Goal: Task Accomplishment & Management: Manage account settings

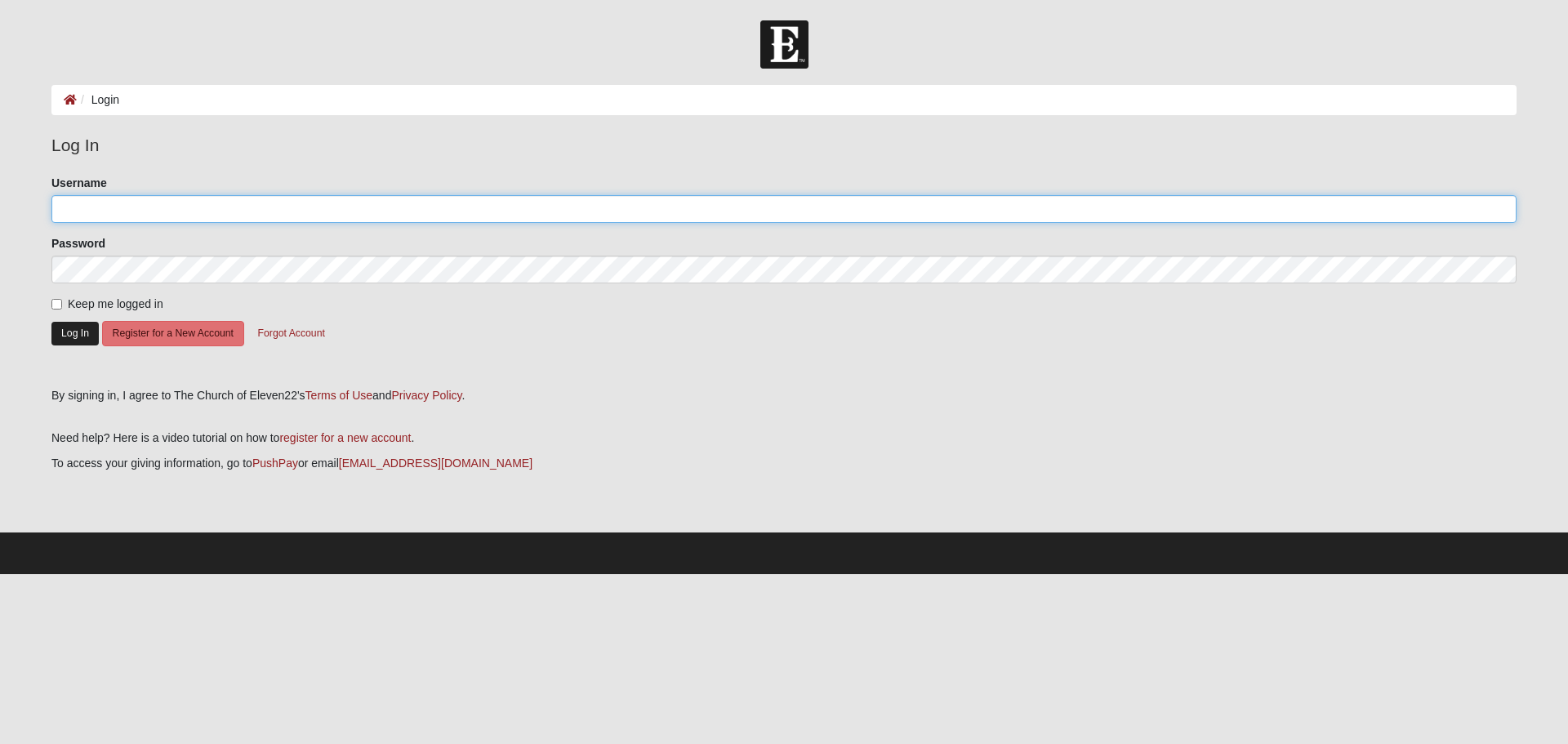
type input "phyl364"
click at [71, 335] on button "Log In" at bounding box center [75, 333] width 48 height 23
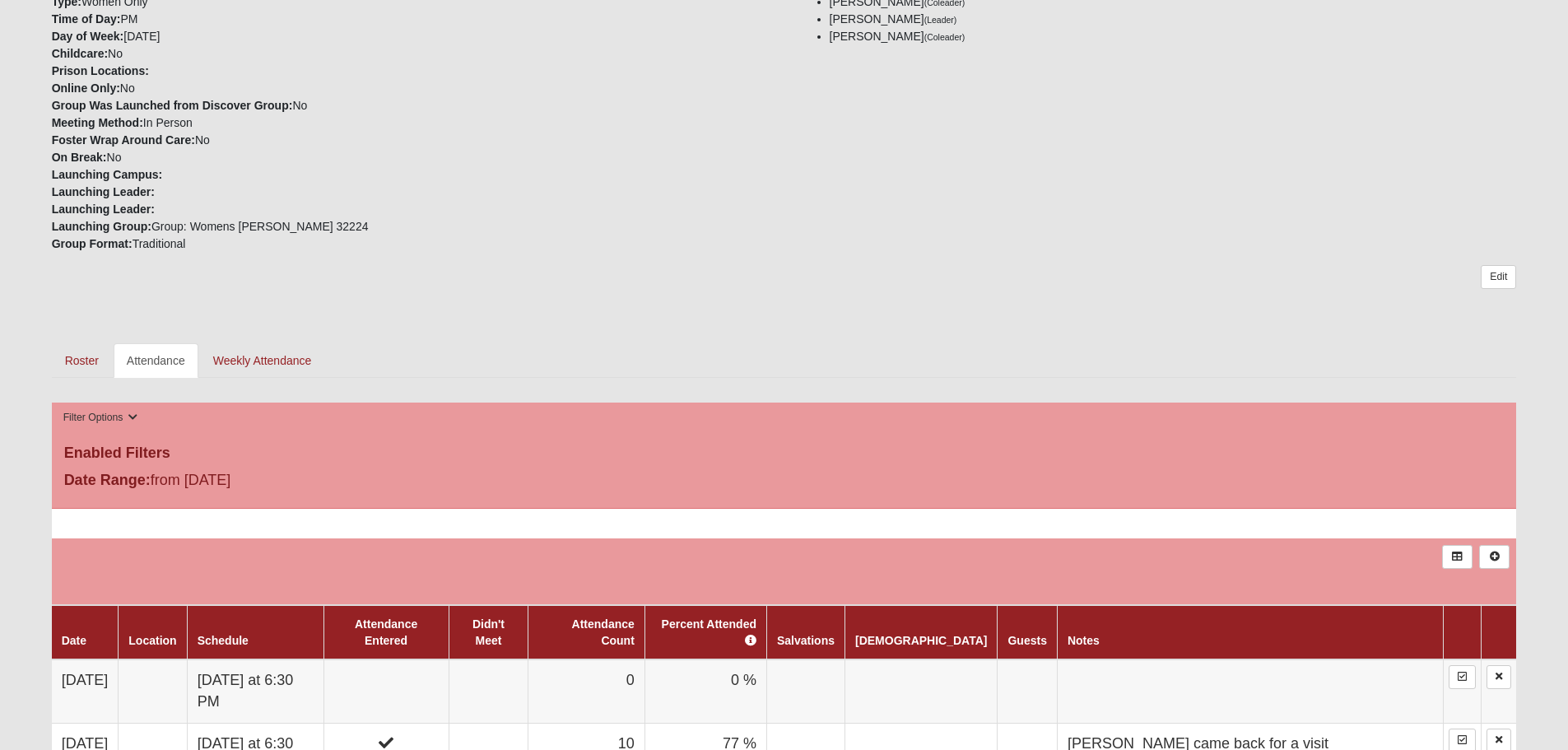
scroll to position [658, 0]
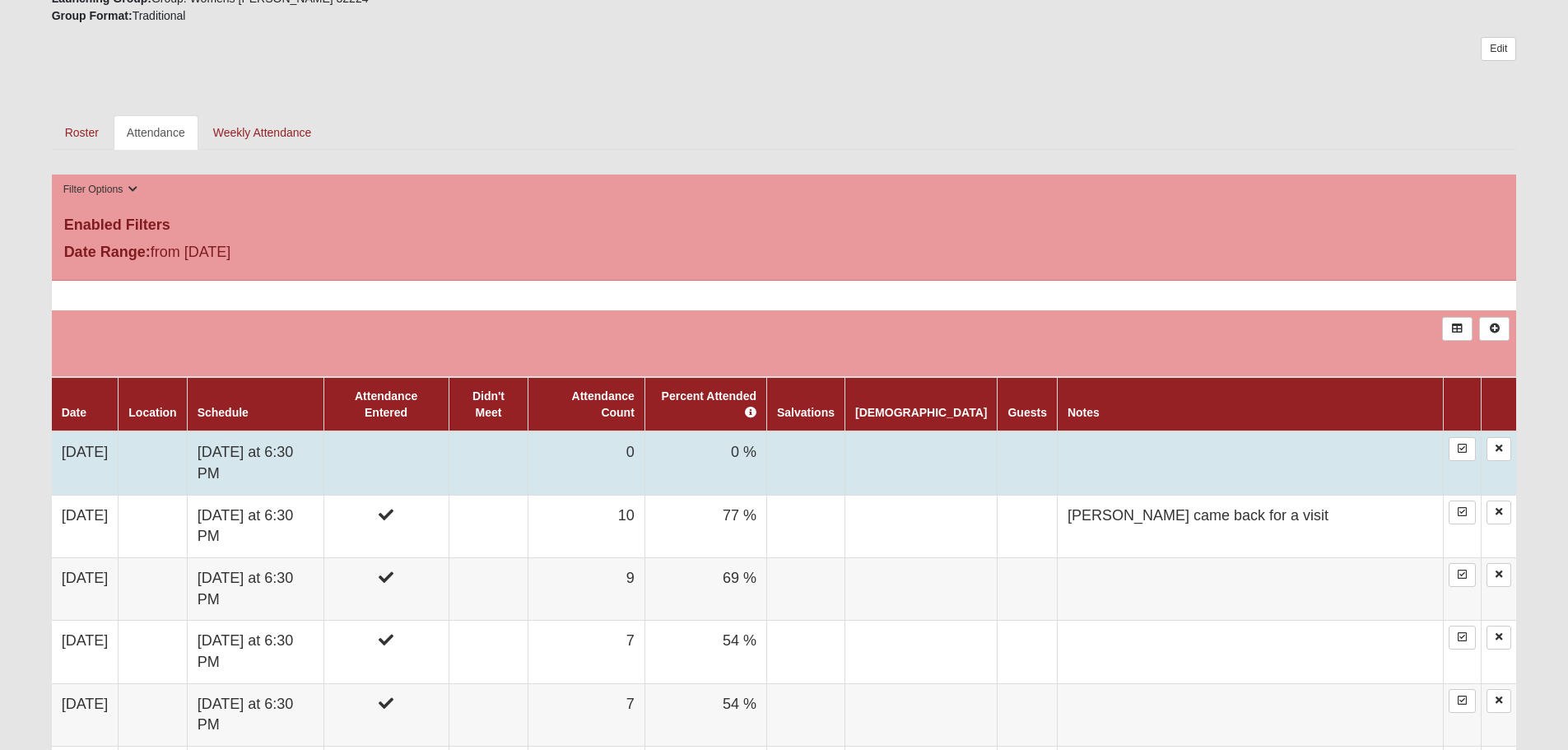
click at [637, 440] on td "0" at bounding box center [587, 463] width 117 height 64
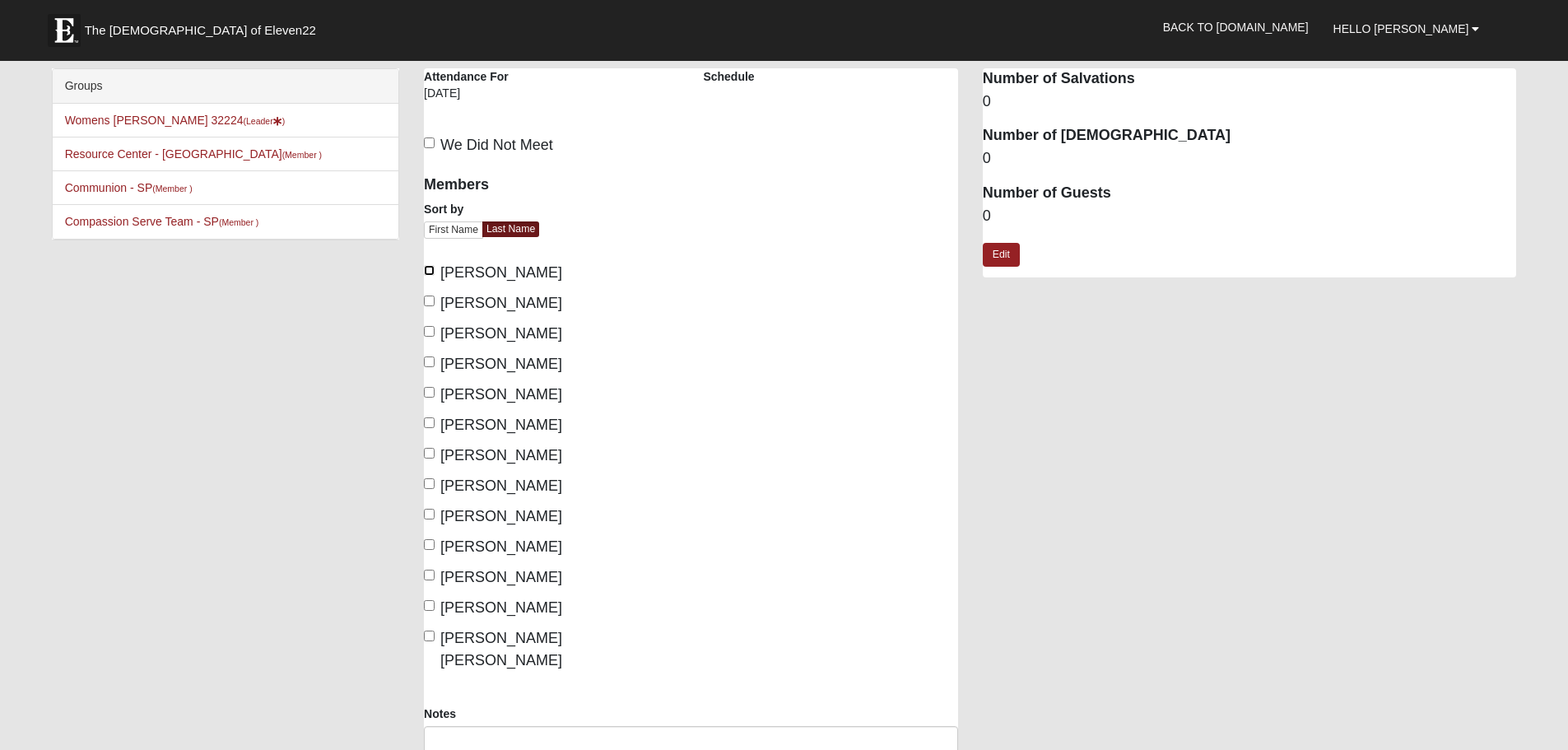
click at [427, 271] on input "[PERSON_NAME]" at bounding box center [429, 271] width 11 height 11
checkbox input "true"
click at [429, 425] on input "[PERSON_NAME]" at bounding box center [429, 423] width 11 height 11
checkbox input "true"
click at [432, 480] on input "Moraska, Ramona" at bounding box center [429, 484] width 11 height 11
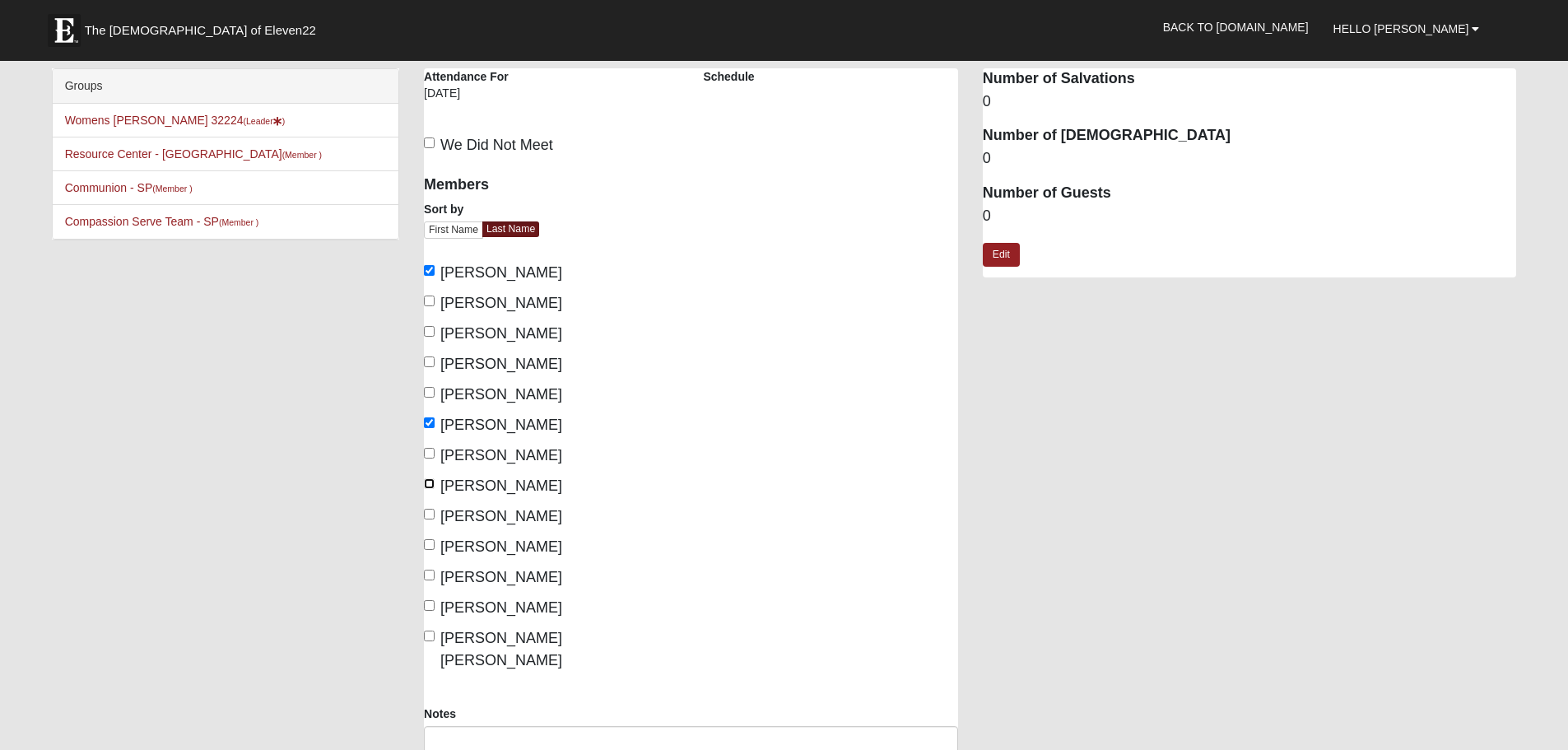
checkbox input "true"
click at [431, 514] on input "Phillips, Phyllis" at bounding box center [429, 514] width 11 height 11
checkbox input "true"
click at [429, 576] on input "Sweat, Hannah" at bounding box center [429, 575] width 11 height 11
checkbox input "true"
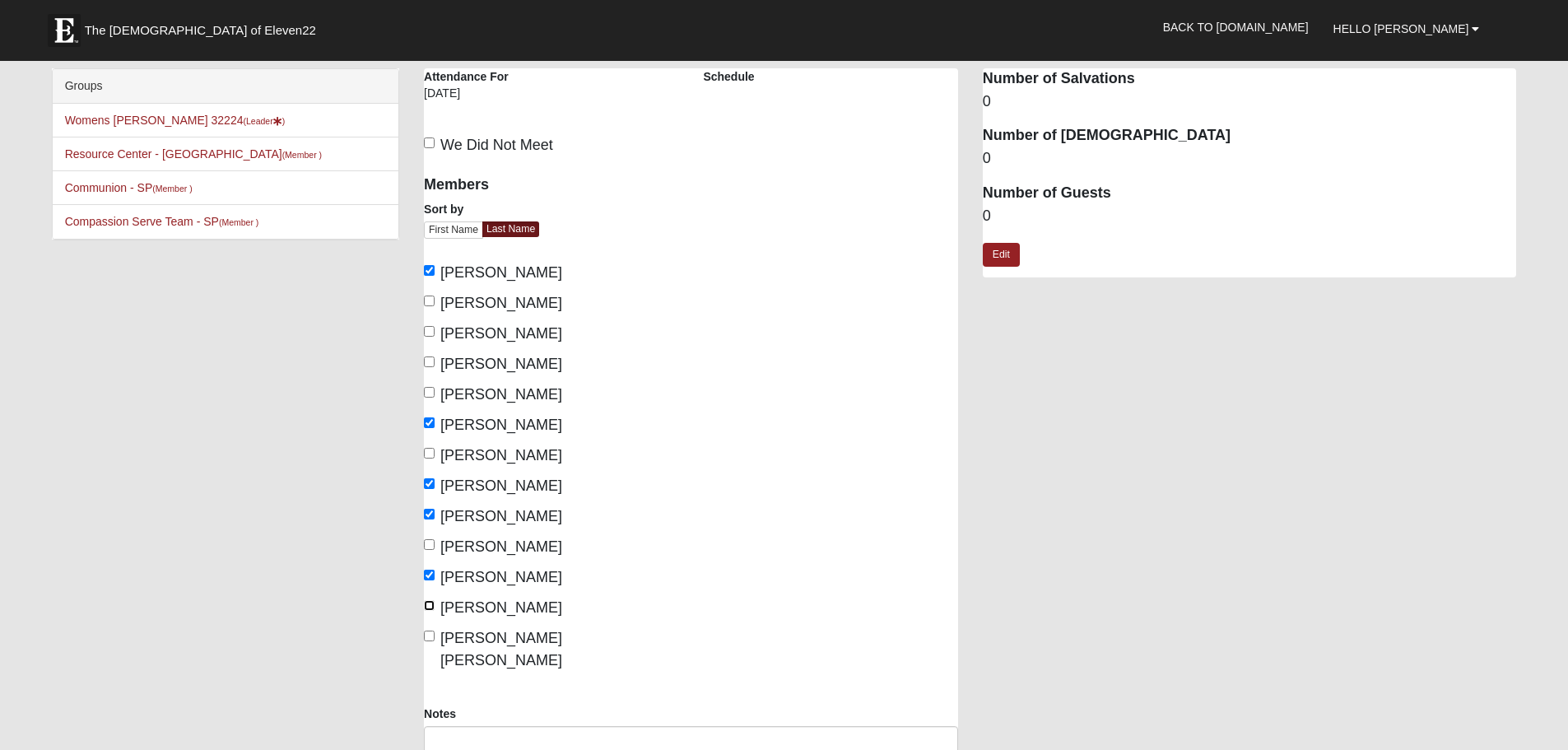
click at [429, 602] on input "Thomas, Rose" at bounding box center [429, 606] width 11 height 11
checkbox input "true"
click at [427, 635] on input "Thornburg Roberts, Tracee" at bounding box center [429, 636] width 11 height 11
checkbox input "true"
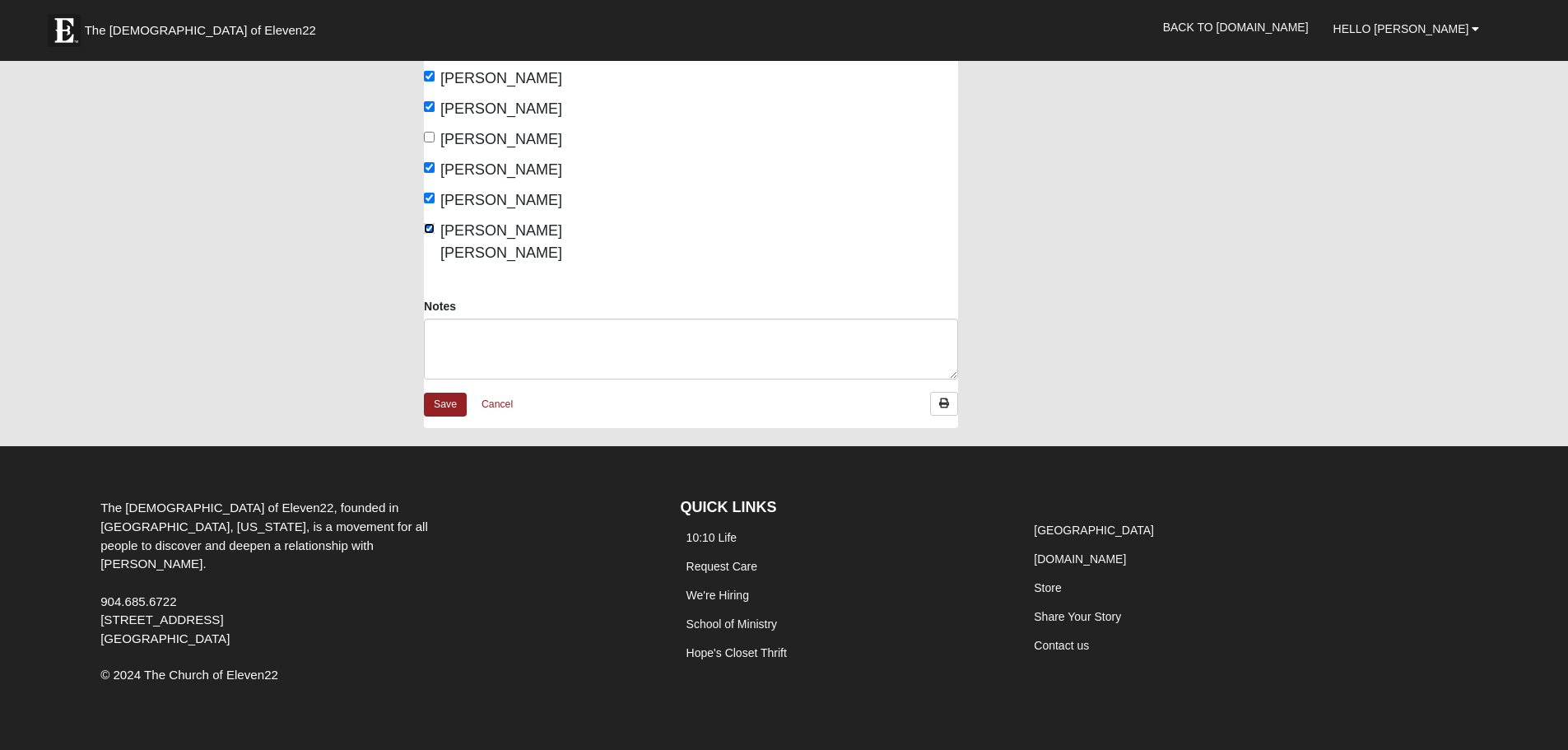
scroll to position [414, 0]
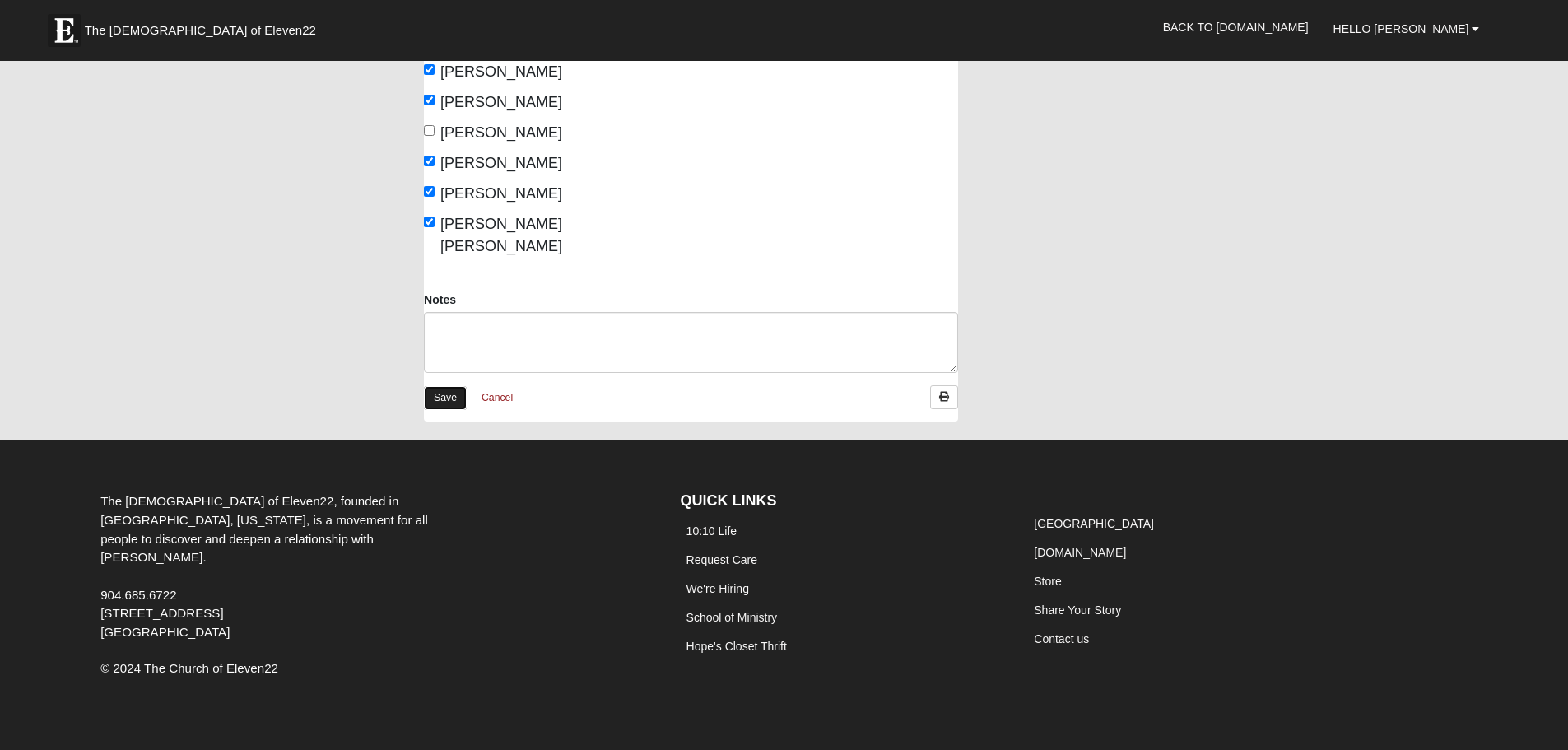
click at [445, 386] on link "Save" at bounding box center [445, 398] width 43 height 24
